Goal: Communication & Community: Share content

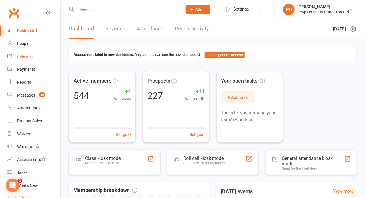
click at [28, 54] on link "Calendar" at bounding box center [33, 56] width 53 height 13
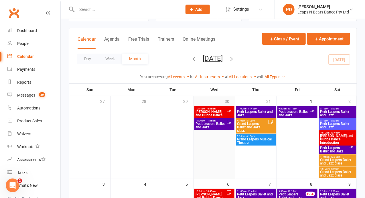
scroll to position [26, 0]
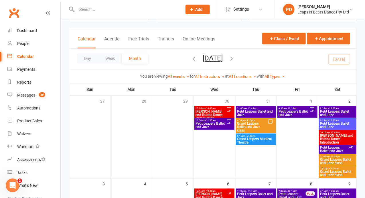
click at [221, 124] on span "Petit Leapers Ballet and Jazz" at bounding box center [211, 125] width 31 height 7
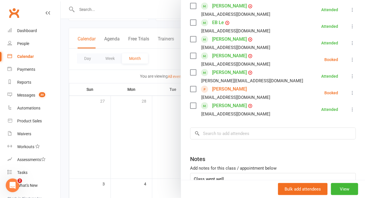
scroll to position [202, 0]
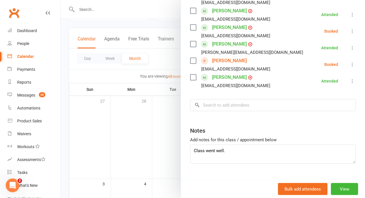
click at [173, 159] on div at bounding box center [213, 99] width 305 height 198
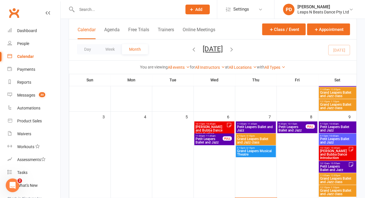
scroll to position [93, 0]
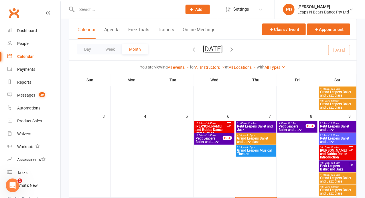
click at [206, 137] on span "Petit Leapers Ballet and Jazz" at bounding box center [210, 140] width 28 height 7
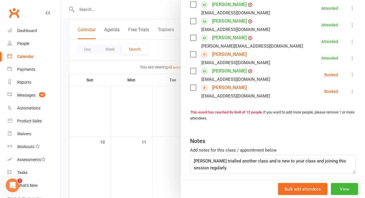
scroll to position [235, 0]
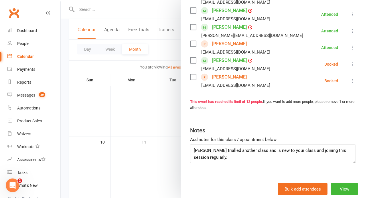
click at [200, 101] on div at bounding box center [213, 99] width 305 height 198
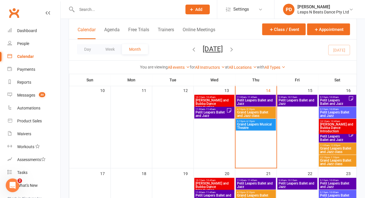
scroll to position [202, 0]
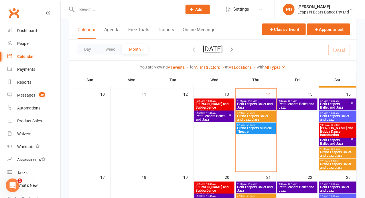
click at [220, 120] on span "Petit Leapers Ballet and Jazz" at bounding box center [211, 117] width 31 height 7
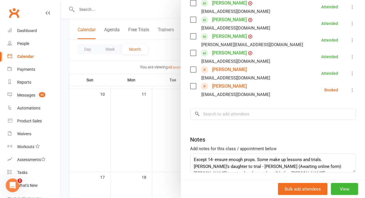
scroll to position [235, 0]
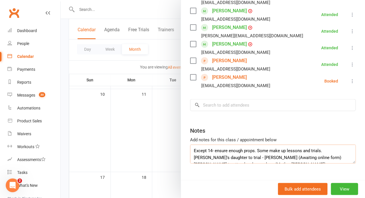
click at [291, 145] on textarea "Except 14- ensure enough props. Some make up lessons and trials. May's daughter…" at bounding box center [273, 154] width 166 height 19
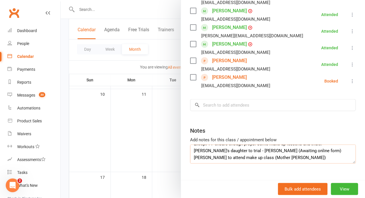
scroll to position [15, 0]
click at [26, 94] on div "Messages" at bounding box center [26, 95] width 18 height 5
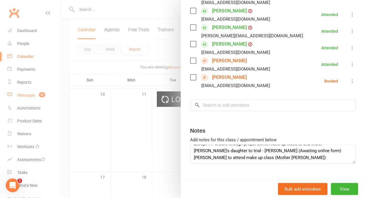
click at [26, 94] on div "Messages" at bounding box center [26, 95] width 18 height 5
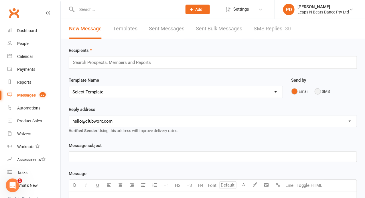
click at [322, 88] on button "SMS" at bounding box center [322, 91] width 15 height 11
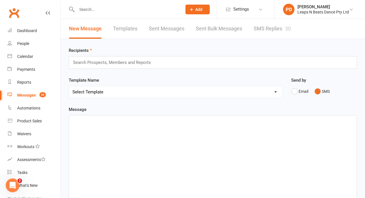
click at [119, 119] on p "﻿" at bounding box center [212, 120] width 281 height 7
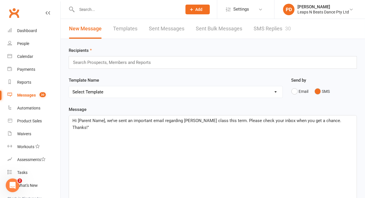
click at [104, 120] on span "Hi [Parent Name], we’ve sent an important email regarding Miss Alley’s class th…" at bounding box center [207, 124] width 270 height 12
drag, startPoint x: 224, startPoint y: 121, endPoint x: 209, endPoint y: 120, distance: 15.5
click at [209, 120] on span "Hi Parents, we’ve sent an important email regarding Miss Alley’s class this ter…" at bounding box center [209, 120] width 274 height 5
click at [348, 118] on p "Hi Parents, we’ve sent an important email regarding Miss Alley’s class on Wedne…" at bounding box center [212, 120] width 281 height 7
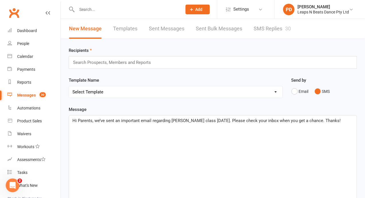
click at [93, 64] on input "text" at bounding box center [114, 62] width 84 height 7
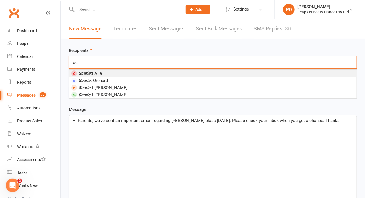
type input "s"
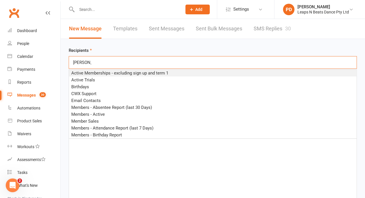
type input "audrey allen"
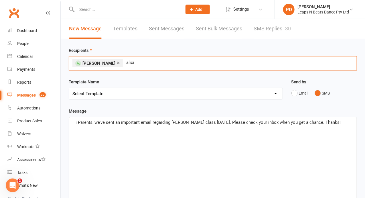
type input "alicia"
type input "wini"
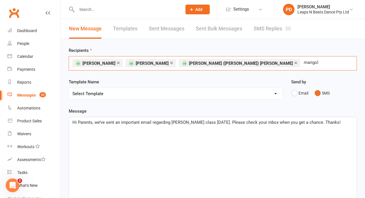
type input "marigold"
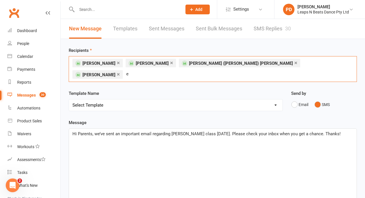
type input "eb"
type input "annika"
type input "lewin"
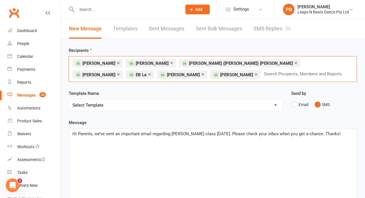
type input "c"
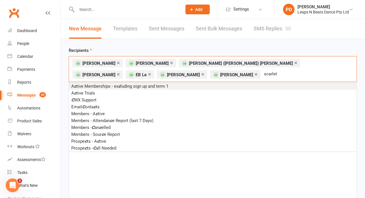
type input "scarlett"
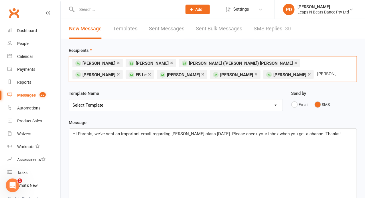
type input "isabella"
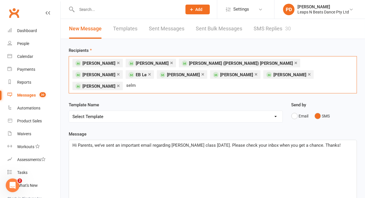
type input "selma"
type input "zadie"
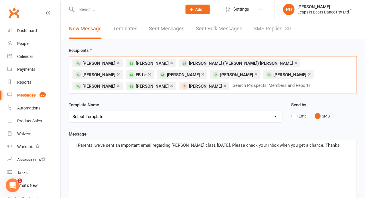
click at [123, 82] on li "× Isabella Pizarro" at bounding box center [97, 86] width 50 height 9
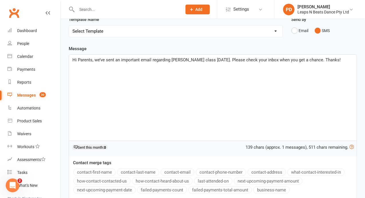
scroll to position [136, 0]
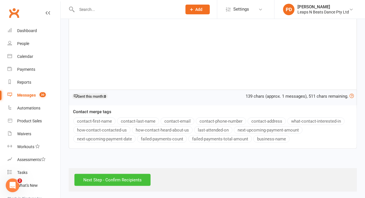
click at [113, 178] on input "Next Step - Confirm Recipients" at bounding box center [112, 180] width 76 height 12
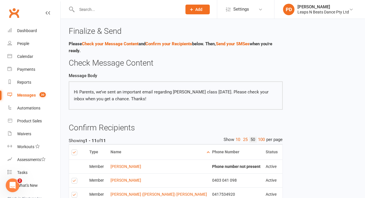
scroll to position [162, 0]
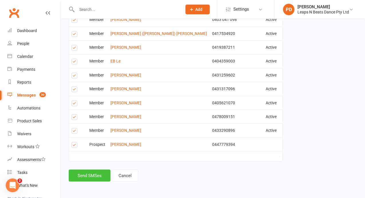
click at [95, 178] on button "Send SMSes" at bounding box center [90, 176] width 42 height 12
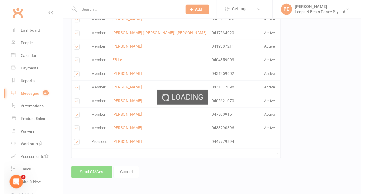
scroll to position [158, 0]
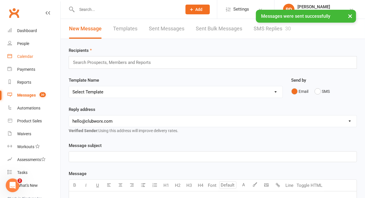
click at [26, 55] on div "Calendar" at bounding box center [25, 56] width 16 height 5
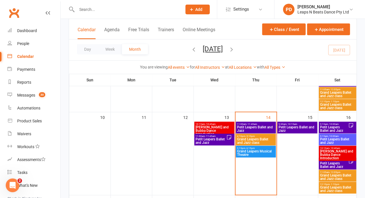
scroll to position [179, 0]
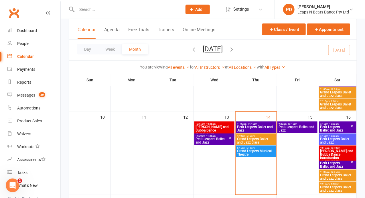
click at [290, 129] on span "Petit Leapers Ballet and Jazz" at bounding box center [298, 128] width 38 height 7
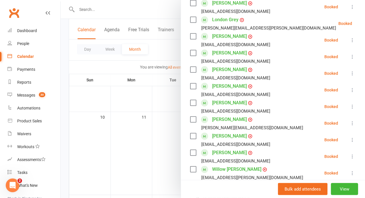
scroll to position [164, 0]
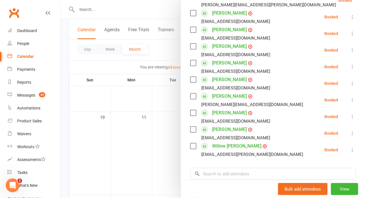
click at [158, 156] on div at bounding box center [213, 99] width 305 height 198
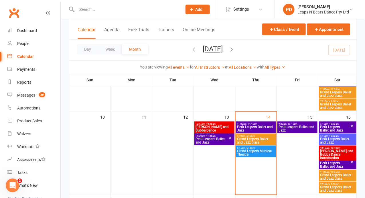
click at [338, 127] on span "Petit Leapers Ballet and Jazz" at bounding box center [334, 128] width 28 height 7
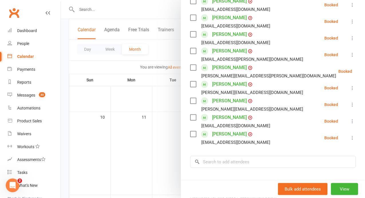
scroll to position [144, 0]
click at [167, 156] on div at bounding box center [213, 99] width 305 height 198
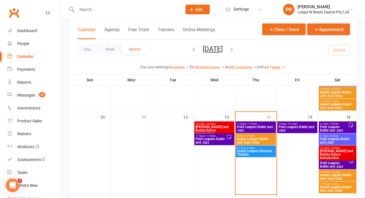
click at [333, 151] on span "[PERSON_NAME] and Bubba Dance Introduction" at bounding box center [337, 154] width 35 height 10
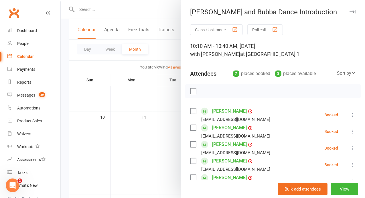
click at [173, 165] on div at bounding box center [213, 99] width 305 height 198
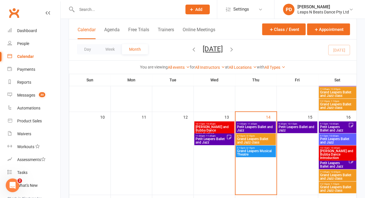
click at [335, 165] on span "Petit Leapers Ballet and Jazz" at bounding box center [334, 164] width 28 height 7
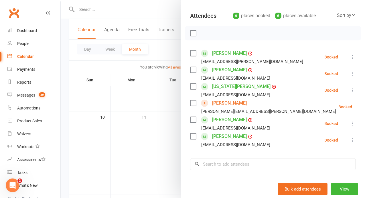
scroll to position [58, 0]
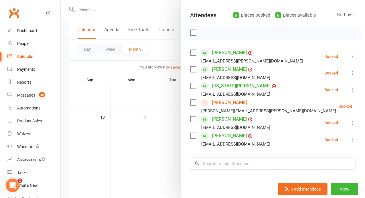
click at [179, 187] on div at bounding box center [213, 99] width 305 height 198
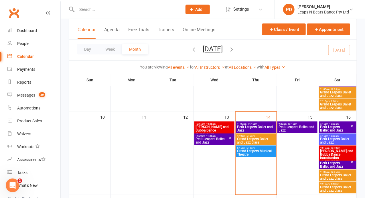
click at [343, 164] on span "Petit Leapers Ballet and Jazz" at bounding box center [334, 164] width 28 height 7
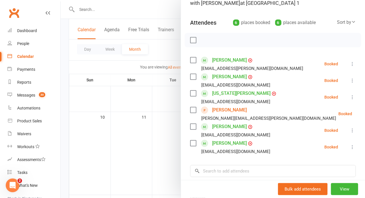
scroll to position [73, 0]
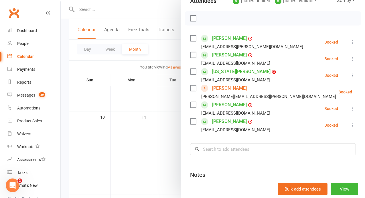
click at [169, 94] on div at bounding box center [213, 99] width 305 height 198
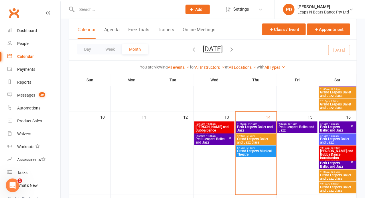
click at [333, 125] on span "Petit Leapers Ballet and Jazz" at bounding box center [334, 128] width 28 height 7
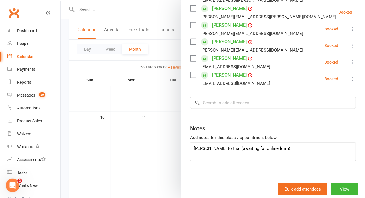
scroll to position [203, 0]
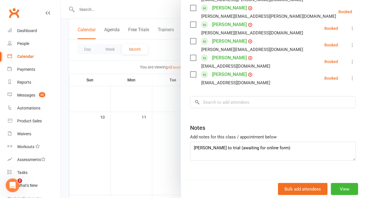
click at [187, 163] on div at bounding box center [213, 99] width 305 height 198
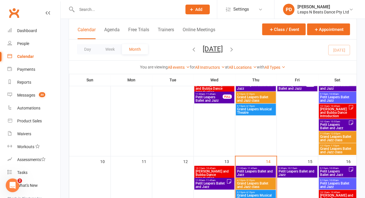
scroll to position [177, 0]
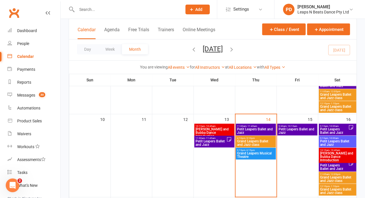
click at [246, 157] on span "Grand Leapers Musical Theatre" at bounding box center [256, 155] width 38 height 7
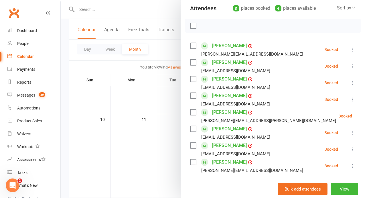
scroll to position [66, 0]
click at [25, 96] on div "Messages" at bounding box center [26, 95] width 18 height 5
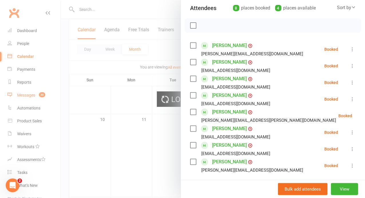
click at [25, 96] on div "Loading" at bounding box center [182, 99] width 365 height 198
click at [33, 95] on div "Loading" at bounding box center [182, 99] width 365 height 198
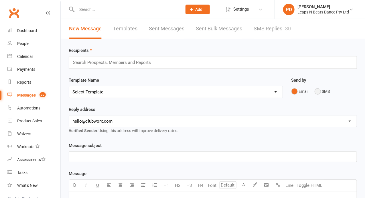
click at [321, 91] on button "SMS" at bounding box center [322, 91] width 15 height 11
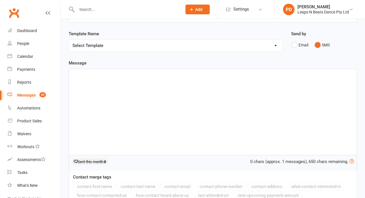
scroll to position [49, 0]
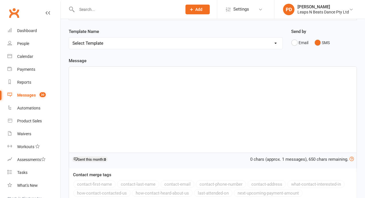
click at [164, 86] on div "﻿" at bounding box center [213, 110] width 288 height 86
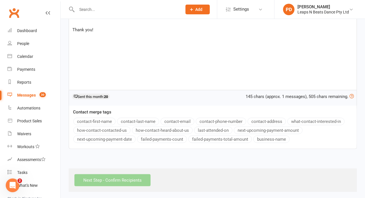
scroll to position [0, 0]
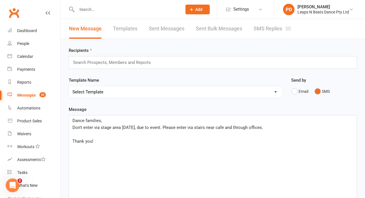
click at [119, 61] on input "text" at bounding box center [114, 62] width 84 height 7
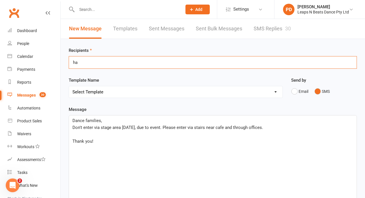
type input "h"
type input "m"
drag, startPoint x: 107, startPoint y: 60, endPoint x: 62, endPoint y: 61, distance: 45.0
click at [62, 61] on div "Recipients margot margot Template Name Select Template [SMS] Absentees Last Wee…" at bounding box center [213, 171] width 305 height 264
click at [66, 62] on div "Recipients margot margot Template Name Select Template [SMS] Absentees Last Wee…" at bounding box center [213, 171] width 305 height 264
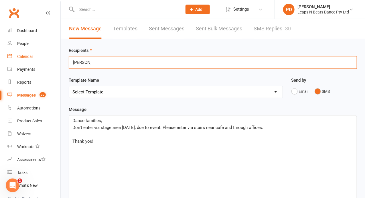
drag, startPoint x: 88, startPoint y: 61, endPoint x: 42, endPoint y: 55, distance: 47.0
click at [42, 55] on ui-view "Prospect Member Non-attending contact Class / event Appointment Task Membership…" at bounding box center [182, 152] width 365 height 302
type input "harper"
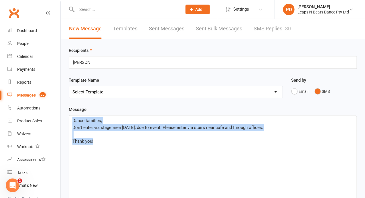
drag, startPoint x: 108, startPoint y: 142, endPoint x: 69, endPoint y: 87, distance: 68.2
click at [69, 87] on div "Recipients harper harper Template Name Select Template [SMS] Absentees Last Wee…" at bounding box center [213, 171] width 305 height 264
copy div "Dance families, Don't enter via stage area today, due to event. Please enter vi…"
click at [29, 92] on link "Messages 30" at bounding box center [33, 95] width 53 height 13
click at [32, 94] on div "Messages" at bounding box center [26, 95] width 19 height 5
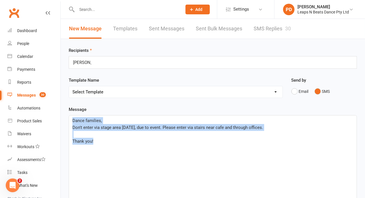
click at [32, 94] on div "Messages" at bounding box center [26, 95] width 19 height 5
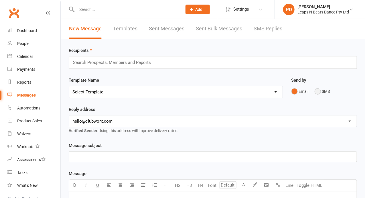
click at [324, 90] on button "SMS" at bounding box center [322, 91] width 15 height 11
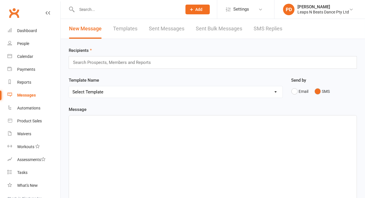
click at [210, 61] on div "Search Prospects, Members and Reports" at bounding box center [213, 62] width 288 height 13
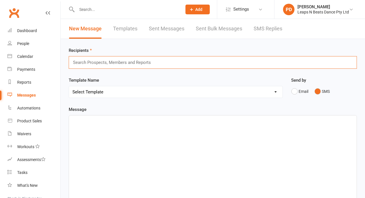
type input "h"
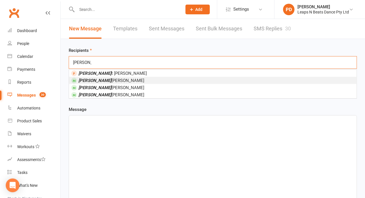
type input "margo"
click at [123, 79] on li "Margo t Dawson" at bounding box center [213, 80] width 288 height 7
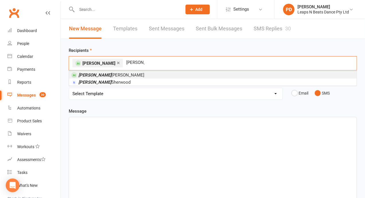
type input "lucinda"
click at [128, 74] on li "Lucinda Walden" at bounding box center [213, 74] width 288 height 7
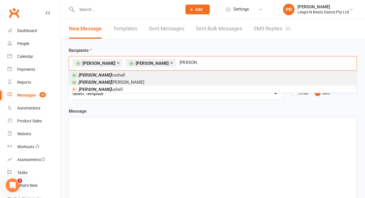
type input "sophie b"
click at [116, 74] on li "Sophie B oxshall" at bounding box center [213, 74] width 288 height 7
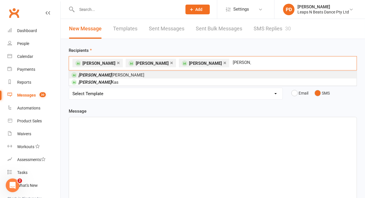
type input "clara"
click at [116, 74] on li "Clara Lee" at bounding box center [213, 74] width 288 height 7
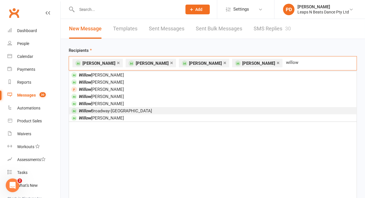
type input "willow"
click at [114, 112] on span "Willow Broadway-Langtree" at bounding box center [115, 110] width 74 height 5
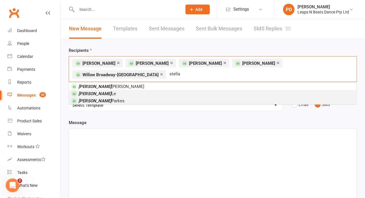
type input "stella"
click at [102, 98] on span "Stella Parkes" at bounding box center [101, 100] width 46 height 5
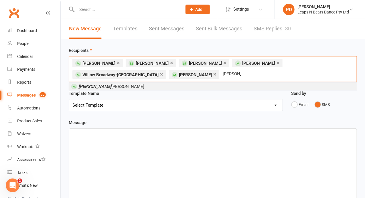
type input "beatrice"
click at [99, 86] on span "Beatrice Henry" at bounding box center [111, 86] width 66 height 5
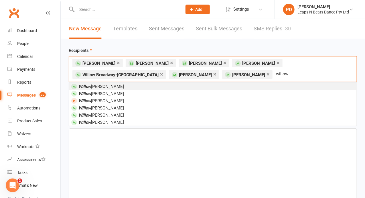
type input "willow"
click at [163, 84] on li "Willow Joel" at bounding box center [213, 86] width 288 height 7
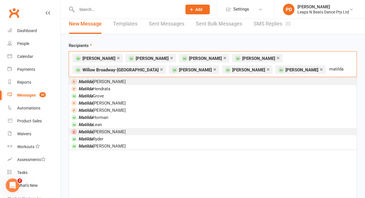
scroll to position [6, 0]
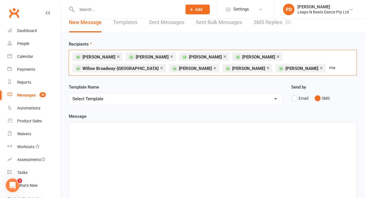
type input "m"
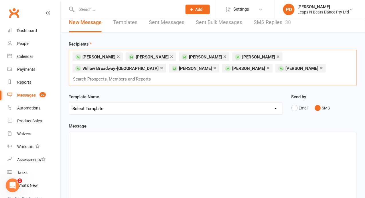
type input "u"
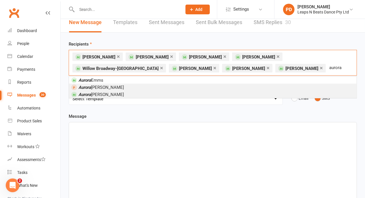
type input "aurora"
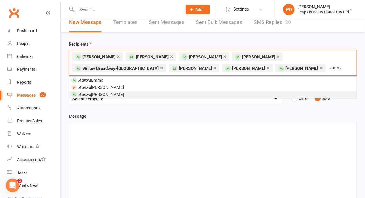
click at [155, 91] on li "Aurora Nimmo" at bounding box center [213, 94] width 288 height 7
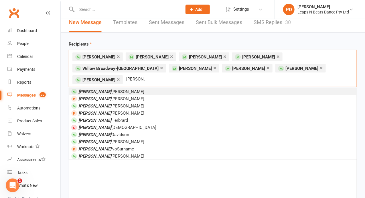
type input "audrey"
click at [97, 89] on span "Audrey Welch" at bounding box center [111, 91] width 66 height 5
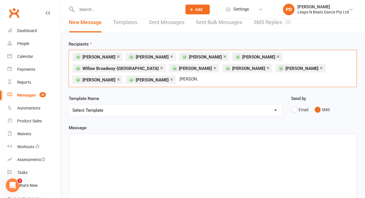
type input "matilda mc"
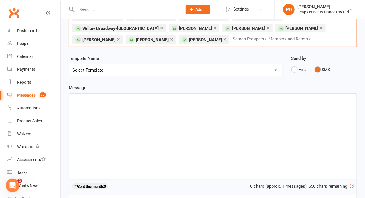
click at [171, 114] on div "﻿" at bounding box center [213, 137] width 288 height 86
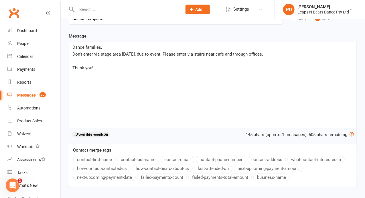
scroll to position [136, 0]
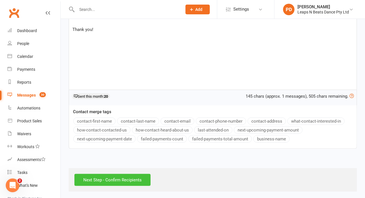
click at [133, 178] on input "Next Step - Confirm Recipients" at bounding box center [112, 180] width 76 height 12
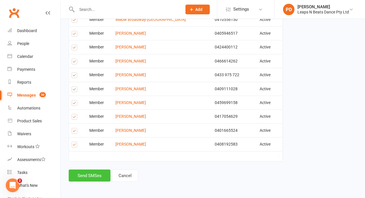
click at [88, 180] on button "Send SMSes" at bounding box center [90, 176] width 42 height 12
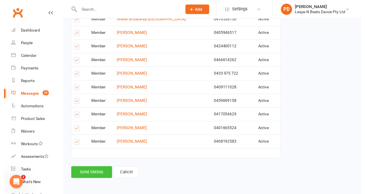
scroll to position [172, 0]
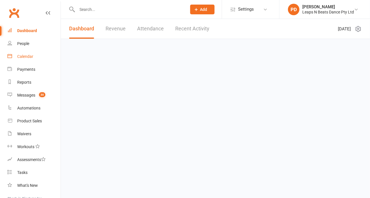
click at [28, 56] on div "Calendar" at bounding box center [25, 56] width 16 height 5
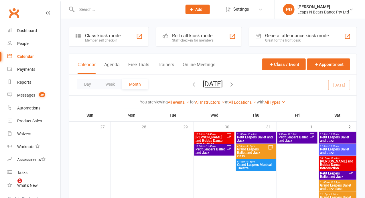
click at [259, 166] on span "Grand Leapers Musical Theatre" at bounding box center [256, 166] width 38 height 7
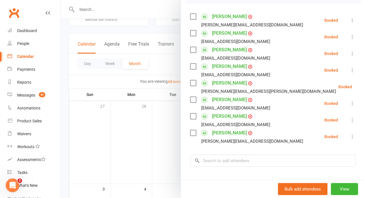
scroll to position [94, 0]
click at [191, 32] on div at bounding box center [213, 99] width 305 height 198
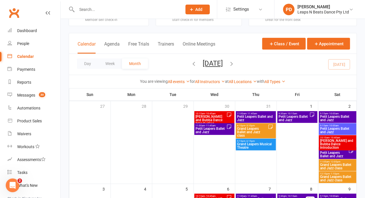
click at [242, 130] on span "Grand Leapers Ballet and Jazz class" at bounding box center [252, 132] width 31 height 10
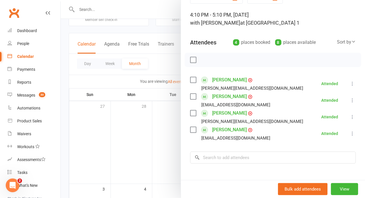
scroll to position [32, 0]
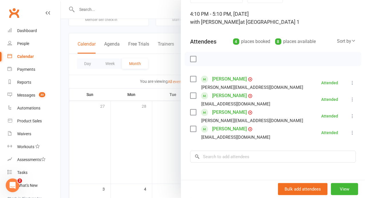
click at [160, 149] on div at bounding box center [213, 99] width 305 height 198
